Goal: Task Accomplishment & Management: Manage account settings

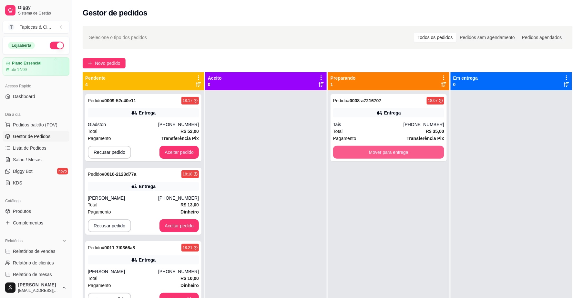
click at [382, 152] on button "Mover para entrega" at bounding box center [388, 152] width 111 height 13
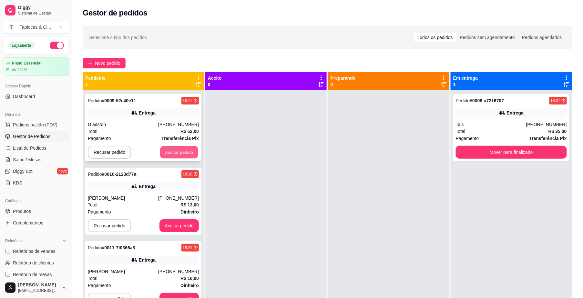
click at [163, 155] on button "Aceitar pedido" at bounding box center [179, 152] width 38 height 13
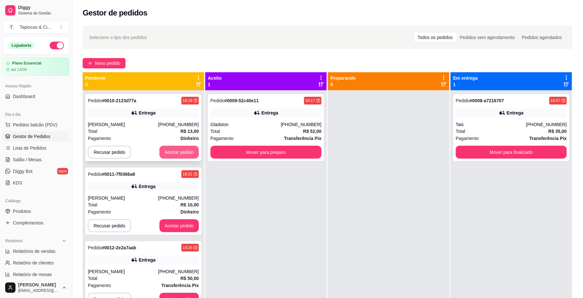
click at [166, 154] on button "Aceitar pedido" at bounding box center [178, 152] width 39 height 13
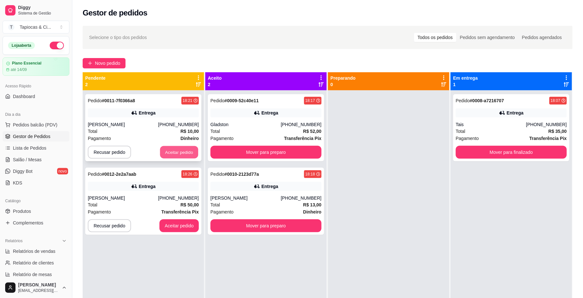
click at [168, 154] on button "Aceitar pedido" at bounding box center [179, 152] width 38 height 13
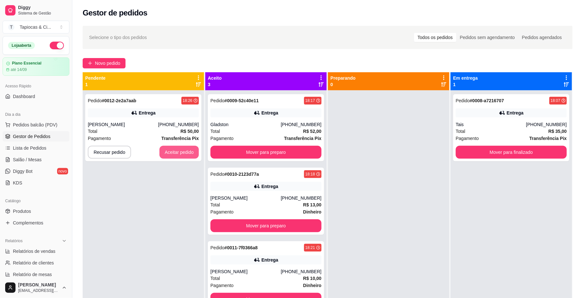
click at [168, 154] on button "Aceitar pedido" at bounding box center [178, 152] width 39 height 13
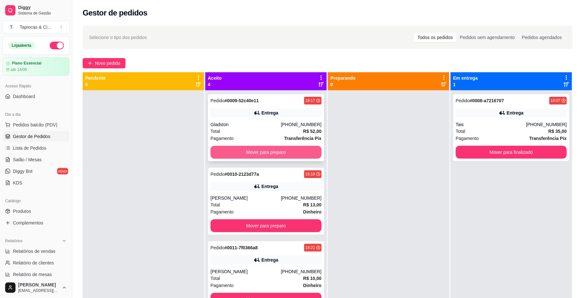
click at [216, 157] on button "Mover para preparo" at bounding box center [265, 152] width 111 height 13
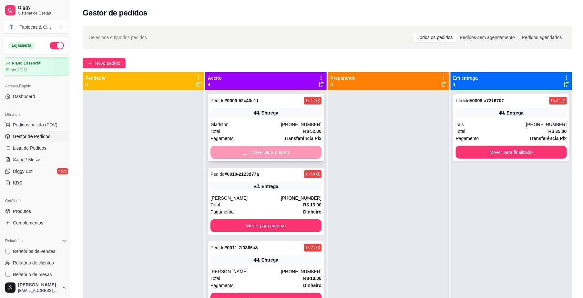
click at [218, 157] on div "Mover para preparo" at bounding box center [265, 152] width 111 height 13
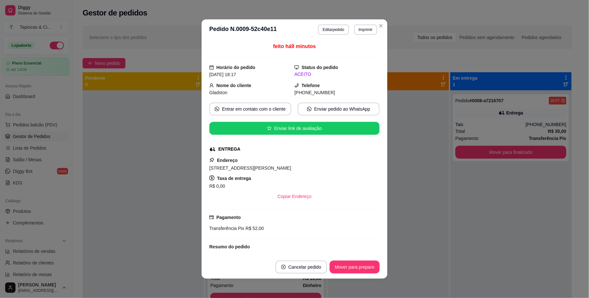
click at [203, 157] on div "feito há 9 minutos Horário do pedido [DATE] 18:17 Status do pedido ACEITO Nome …" at bounding box center [295, 148] width 186 height 216
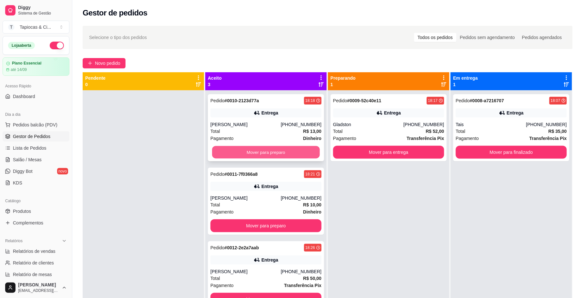
click at [220, 151] on button "Mover para preparo" at bounding box center [266, 152] width 108 height 13
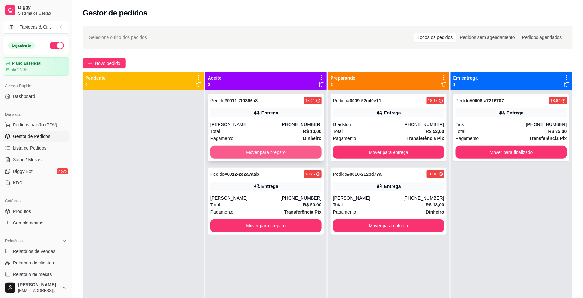
click at [220, 152] on button "Mover para preparo" at bounding box center [265, 152] width 111 height 13
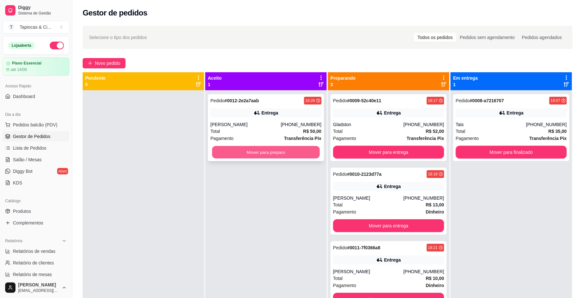
click at [220, 153] on button "Mover para preparo" at bounding box center [266, 152] width 108 height 13
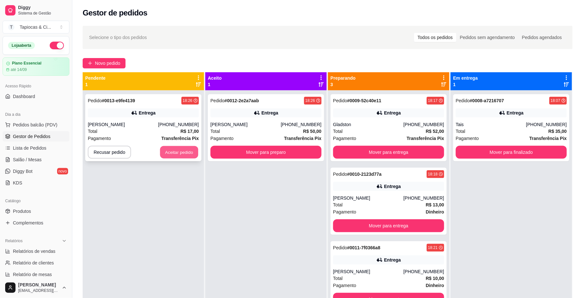
click at [181, 150] on button "Aceitar pedido" at bounding box center [179, 152] width 38 height 13
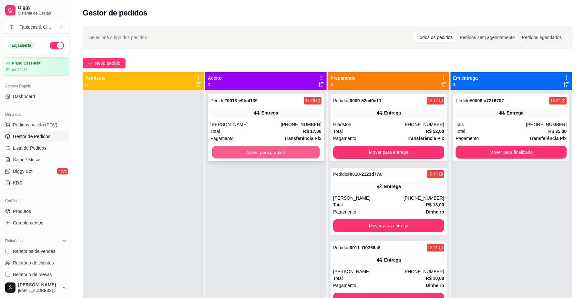
click at [257, 153] on button "Mover para preparo" at bounding box center [266, 152] width 108 height 13
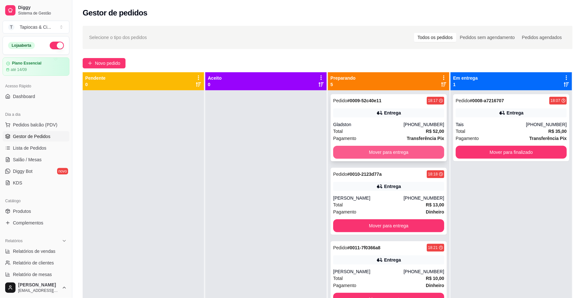
click at [389, 157] on button "Mover para entrega" at bounding box center [388, 152] width 111 height 13
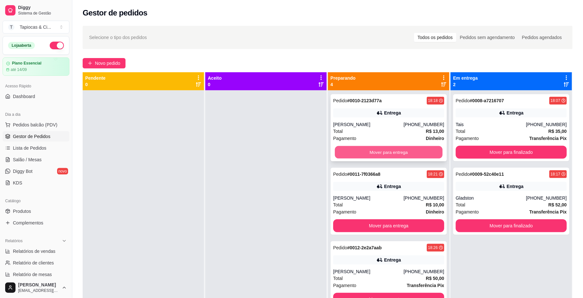
click at [386, 154] on button "Mover para entrega" at bounding box center [389, 152] width 108 height 13
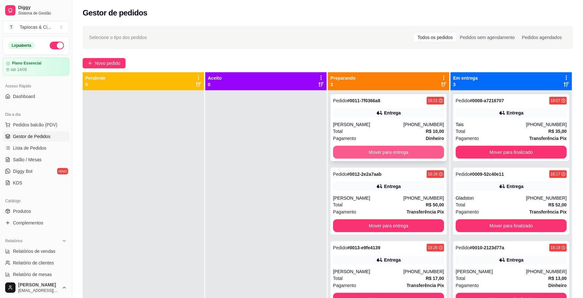
click at [372, 151] on button "Mover para entrega" at bounding box center [388, 152] width 111 height 13
